Goal: Task Accomplishment & Management: Use online tool/utility

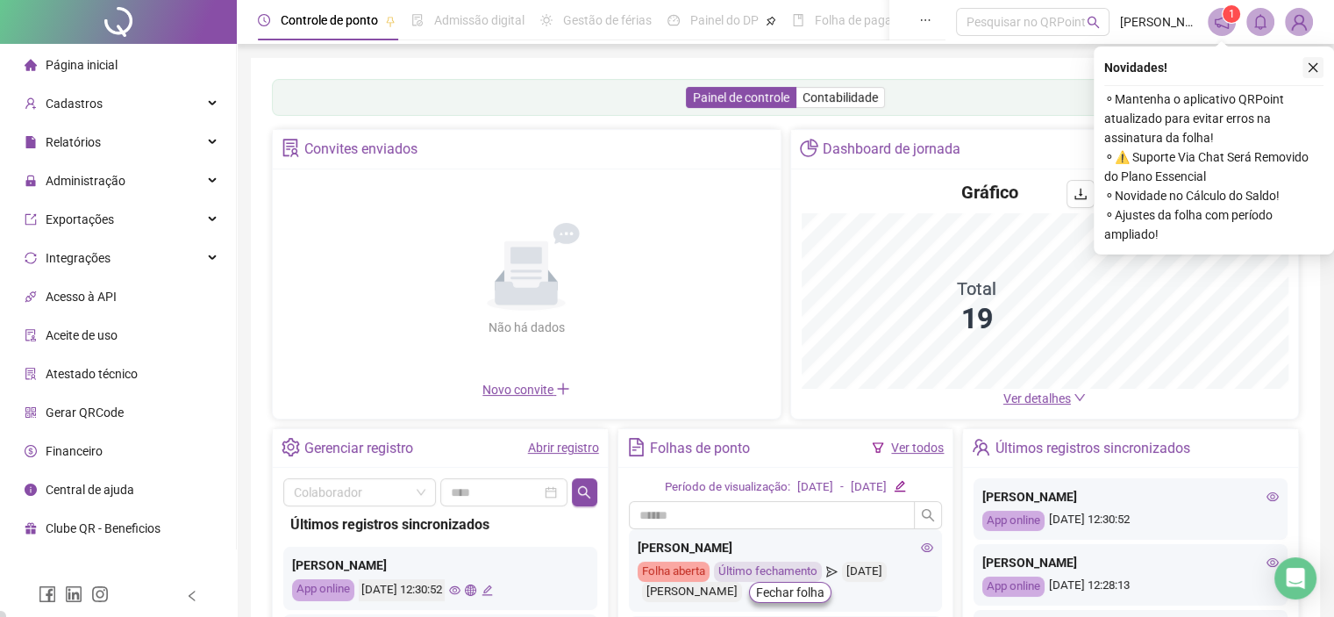
click at [1310, 63] on icon "close" at bounding box center [1313, 67] width 12 height 12
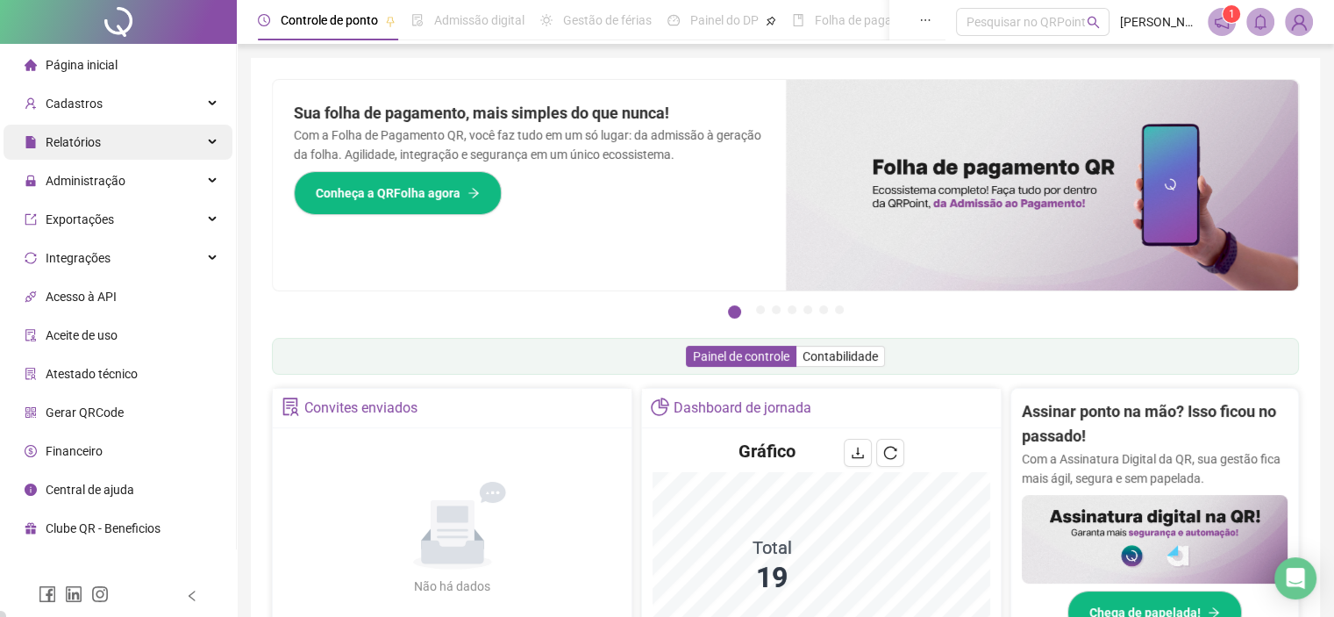
click at [80, 130] on span "Relatórios" at bounding box center [63, 142] width 76 height 35
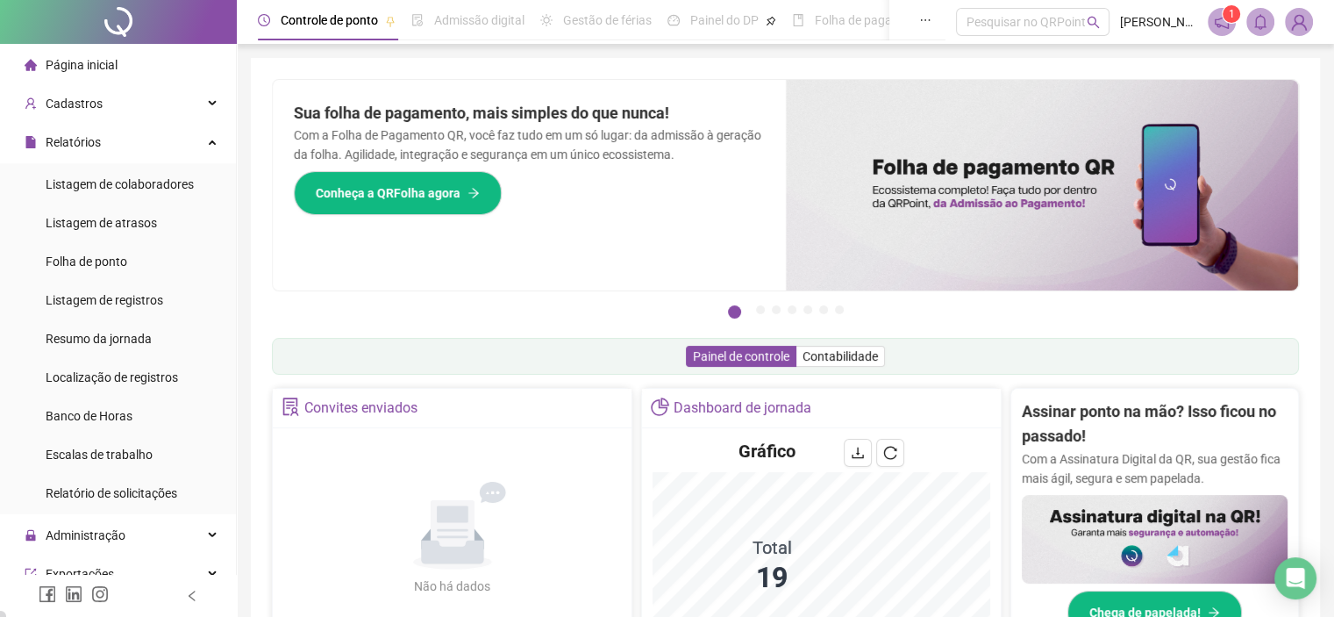
scroll to position [287, 0]
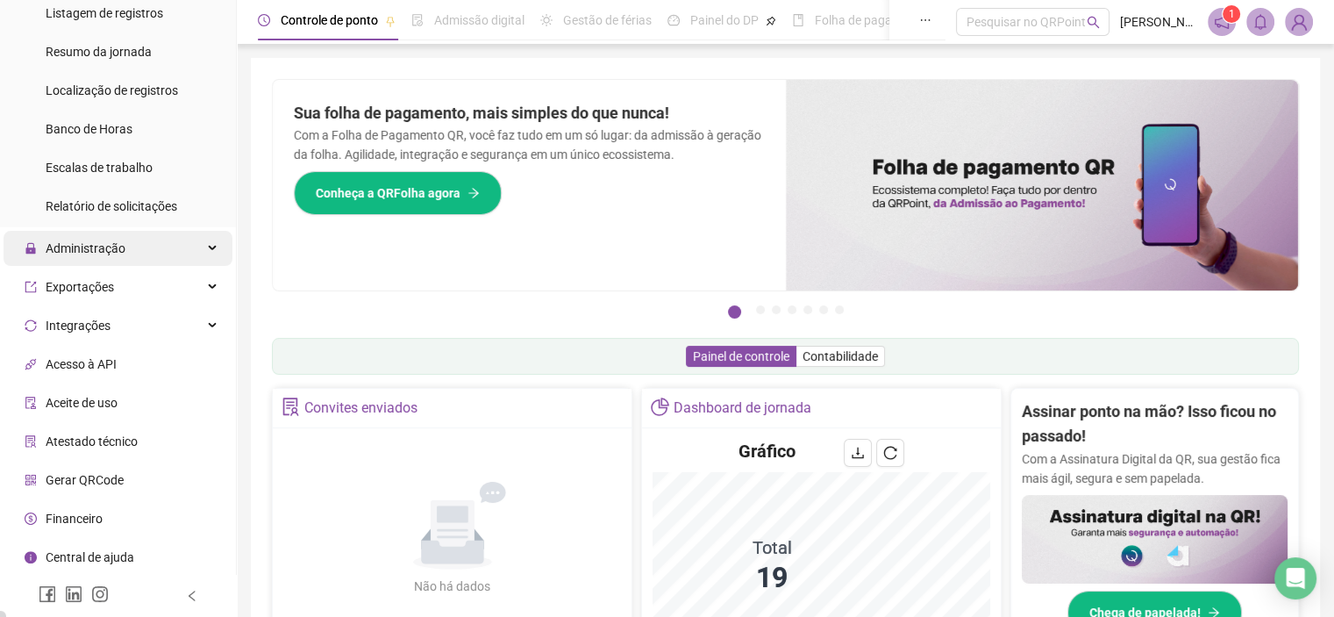
click at [122, 257] on span "Administração" at bounding box center [75, 248] width 101 height 35
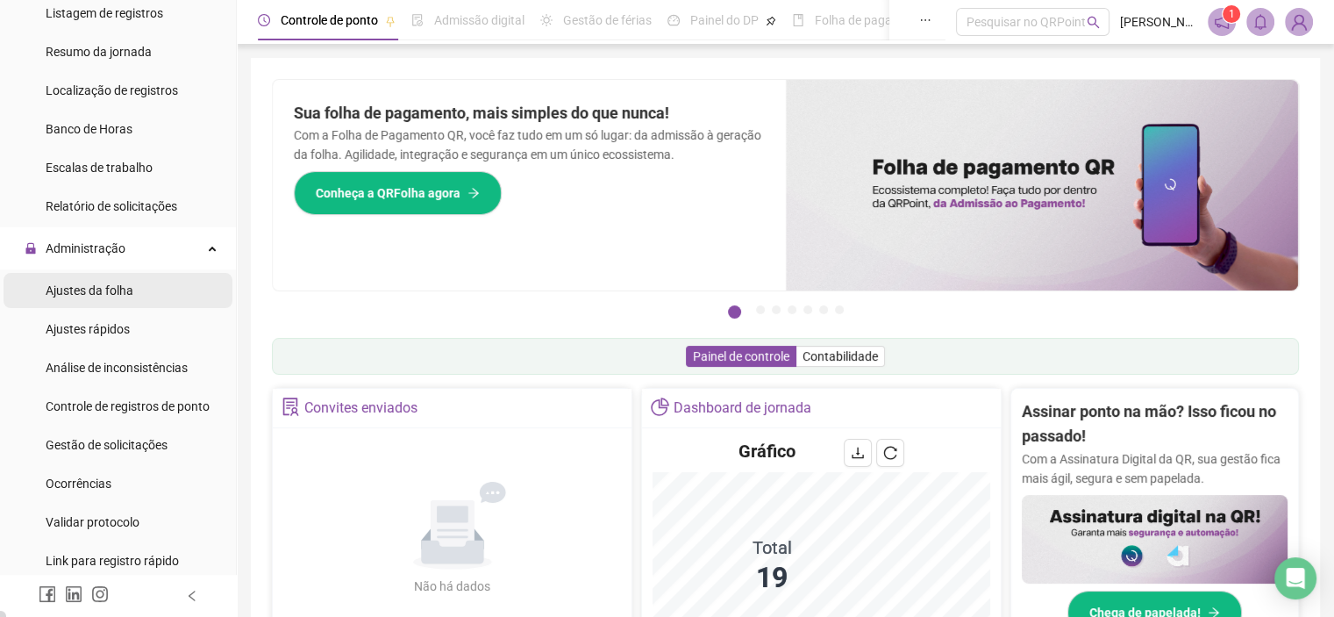
click at [101, 290] on span "Ajustes da folha" at bounding box center [90, 290] width 88 height 14
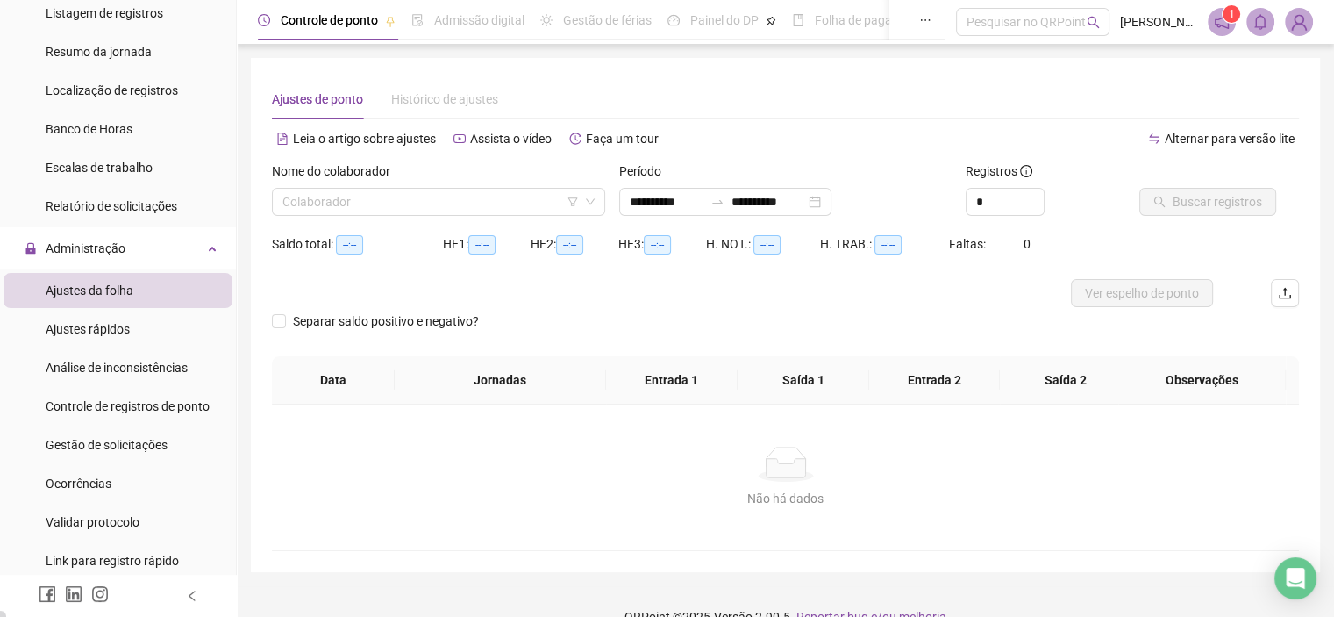
type input "**********"
click at [368, 210] on input "search" at bounding box center [430, 202] width 296 height 26
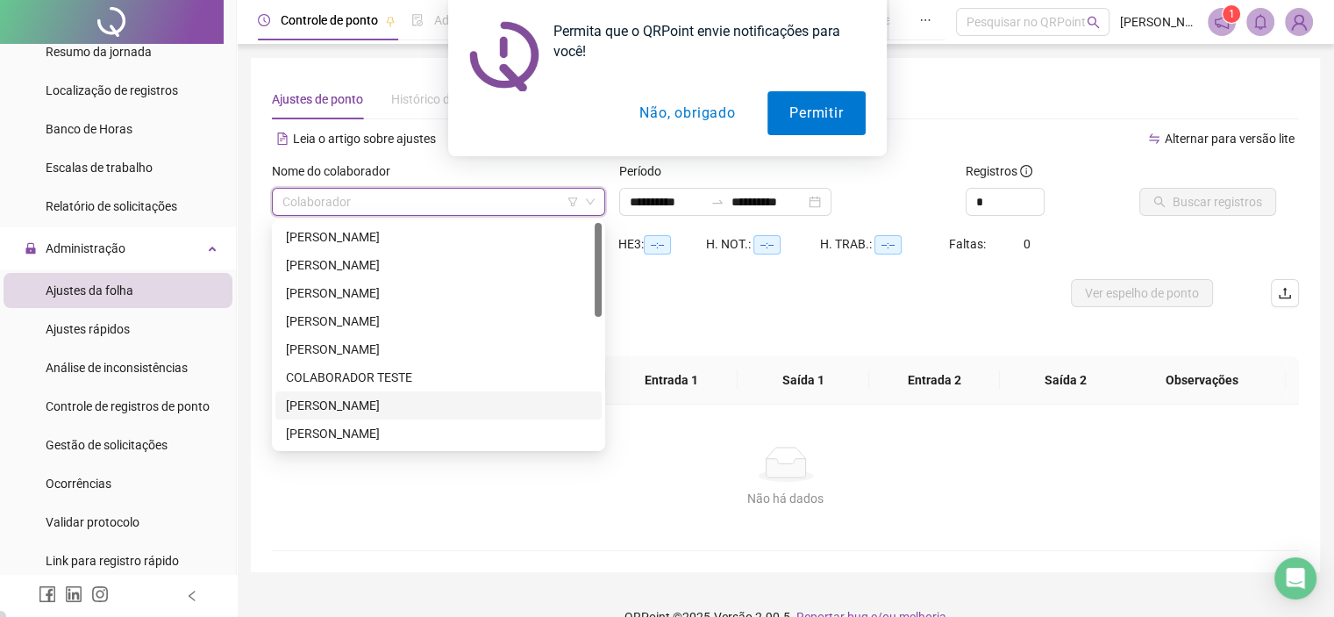
click at [691, 118] on button "Não, obrigado" at bounding box center [687, 113] width 139 height 44
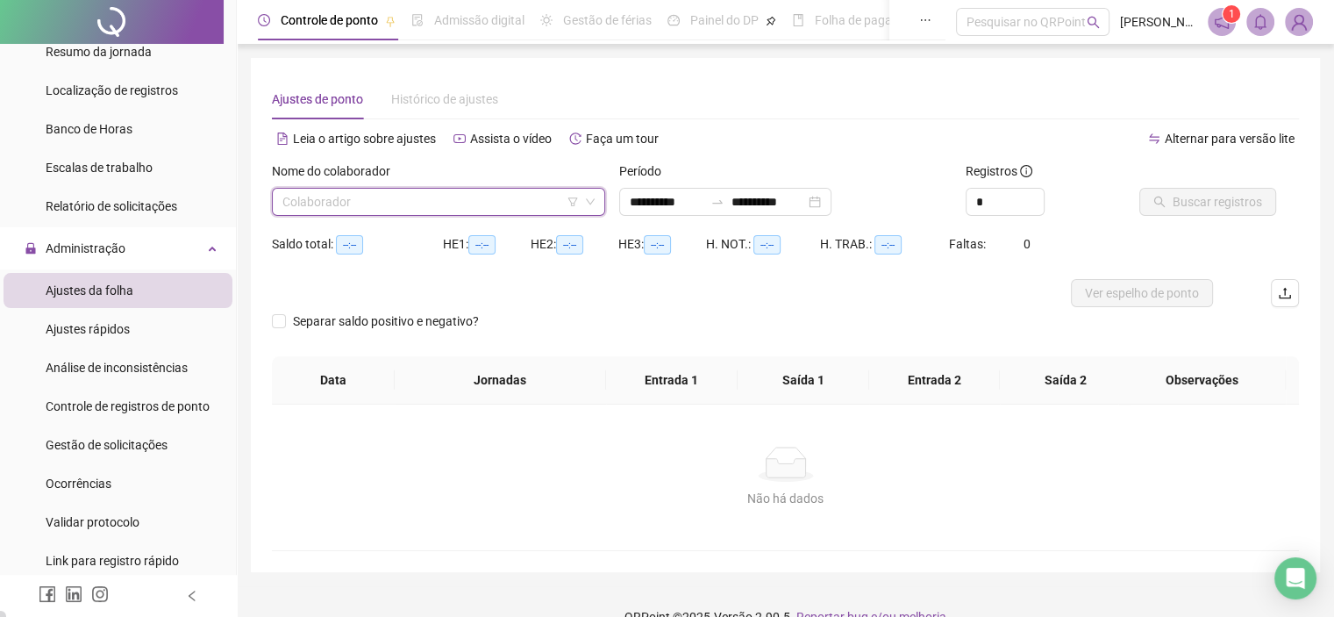
click at [394, 212] on input "search" at bounding box center [430, 202] width 296 height 26
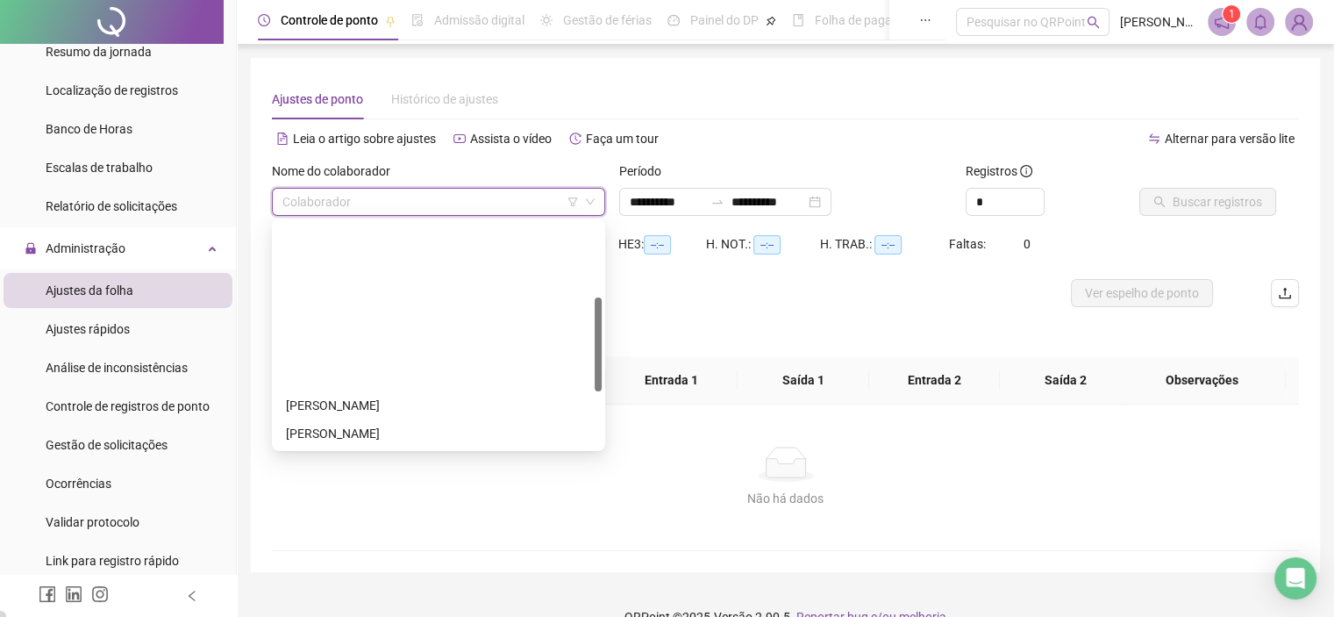
scroll to position [175, 0]
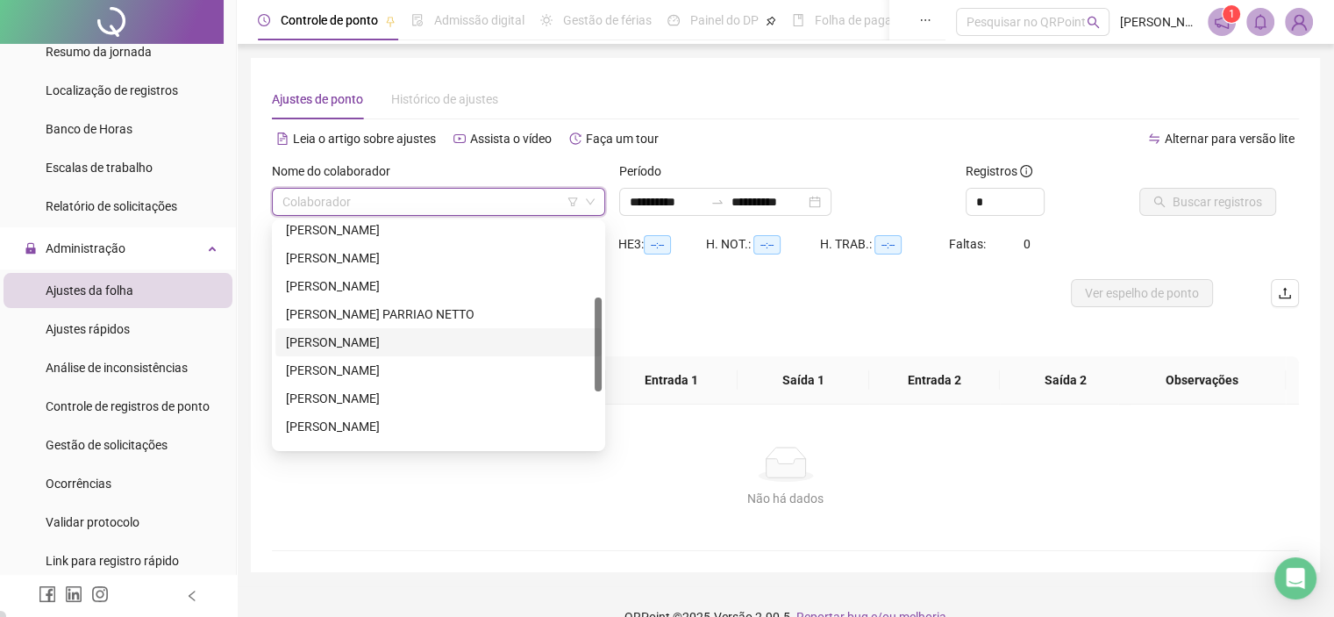
click at [389, 350] on div "[PERSON_NAME]" at bounding box center [438, 341] width 305 height 19
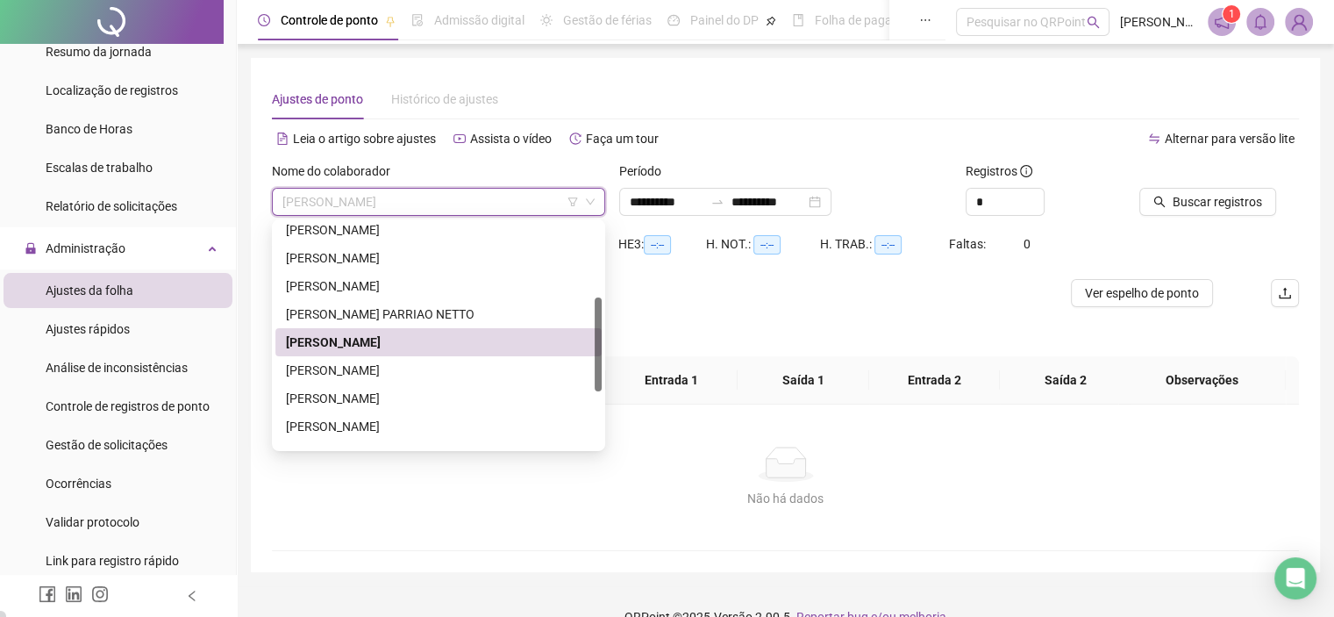
click at [438, 200] on span "[PERSON_NAME]" at bounding box center [438, 202] width 312 height 26
click at [403, 320] on div "[PERSON_NAME] PARRIAO NETTO" at bounding box center [438, 313] width 305 height 19
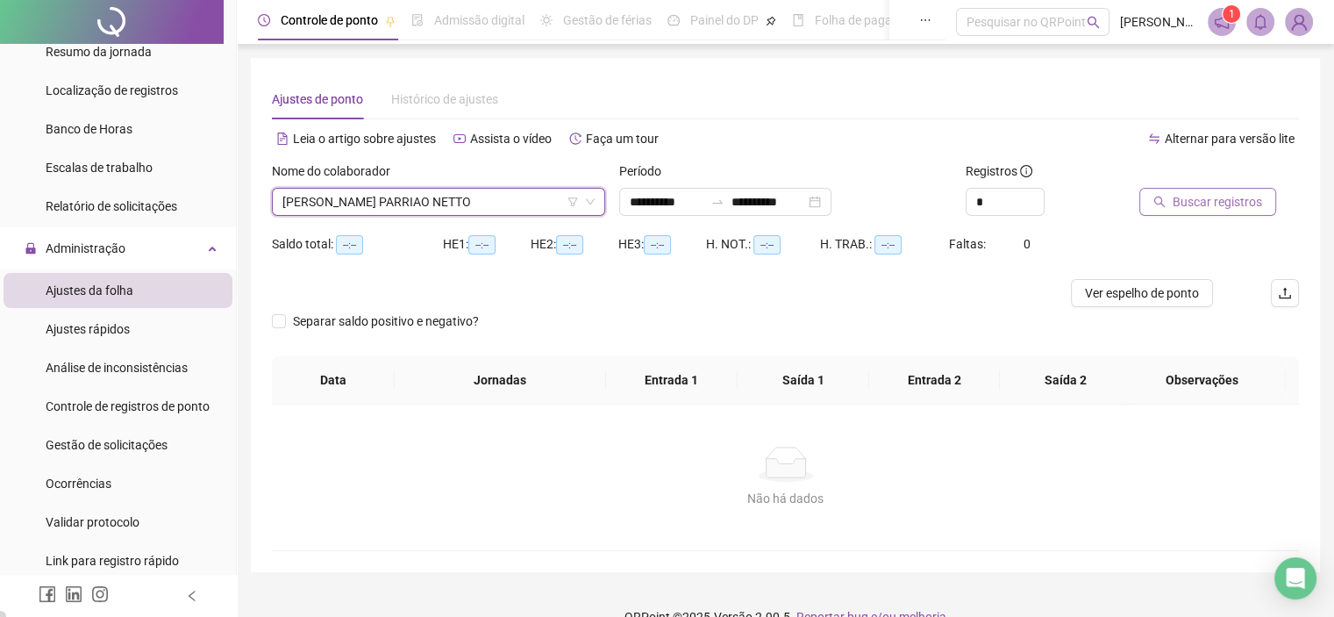
click at [1224, 202] on span "Buscar registros" at bounding box center [1217, 201] width 89 height 19
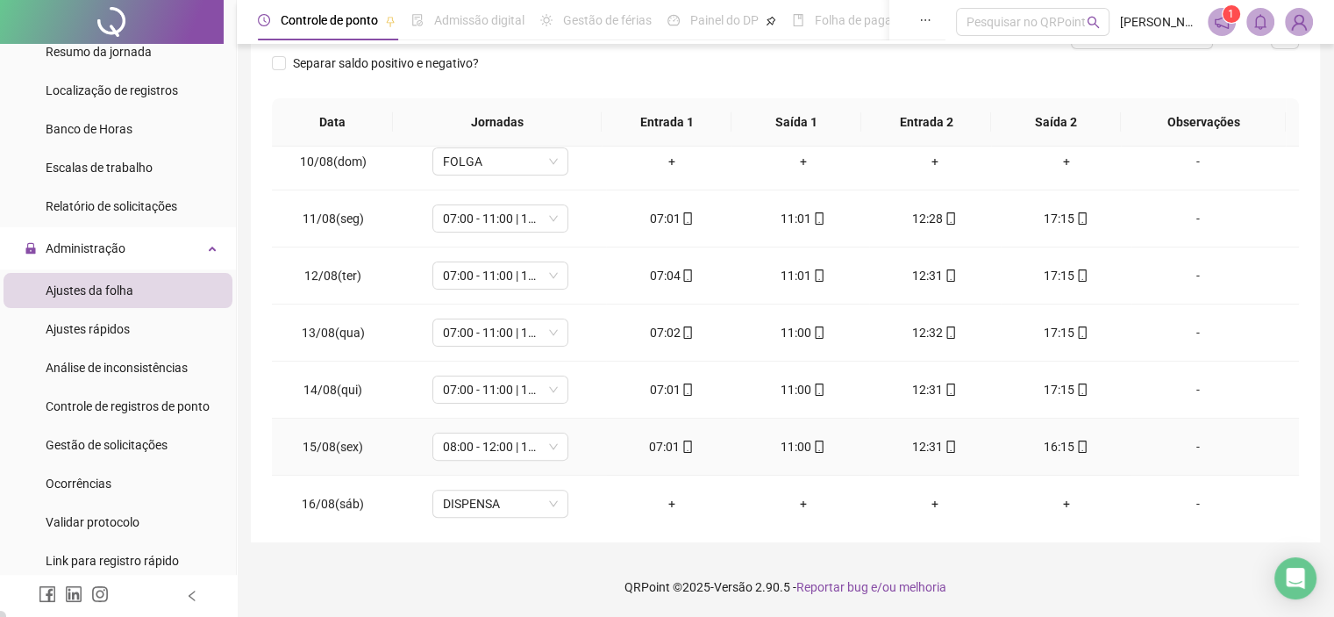
scroll to position [648, 0]
